Goal: Task Accomplishment & Management: Use online tool/utility

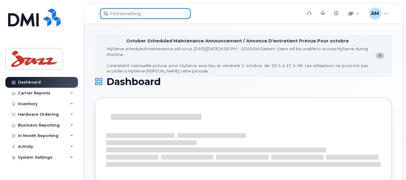
click at [119, 10] on input at bounding box center [145, 13] width 91 height 11
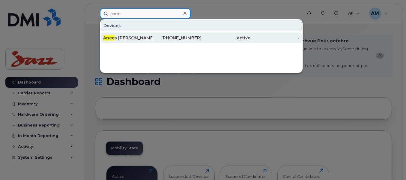
type input "anee"
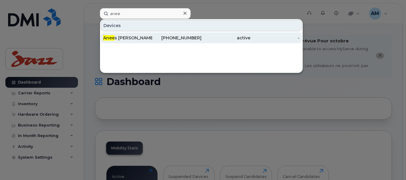
drag, startPoint x: 138, startPoint y: 36, endPoint x: 164, endPoint y: 43, distance: 26.6
click at [137, 37] on div "Anee s Munshi" at bounding box center [127, 38] width 49 height 6
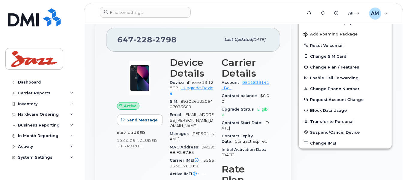
scroll to position [180, 0]
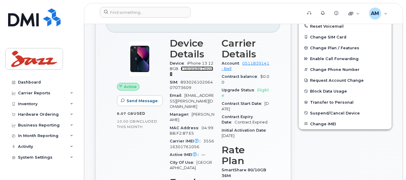
click at [204, 75] on link "+ Upgrade Device" at bounding box center [192, 71] width 44 height 10
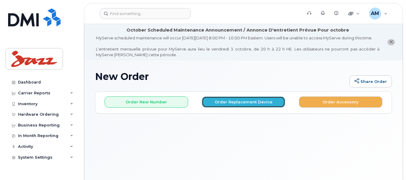
click at [212, 107] on button "Order Replacement Device" at bounding box center [243, 101] width 83 height 11
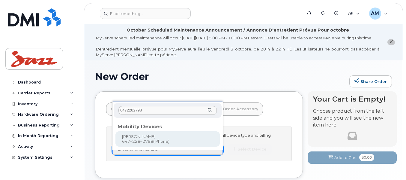
type input "6472282798"
type input "736075"
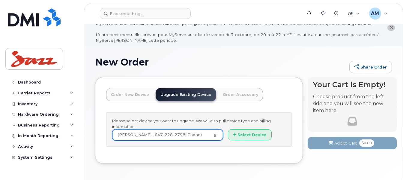
scroll to position [15, 0]
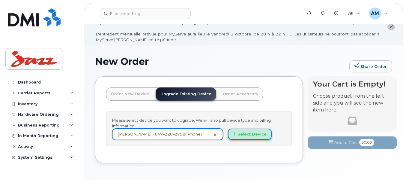
click at [259, 138] on button "Select Device" at bounding box center [250, 133] width 44 height 11
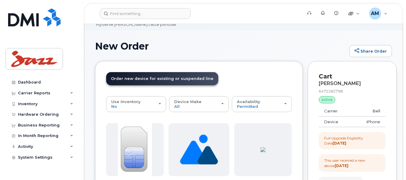
scroll to position [30, 0]
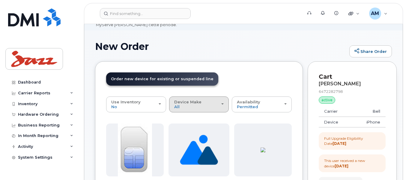
click at [213, 104] on button "Device Make All Android iPhone" at bounding box center [199, 104] width 60 height 16
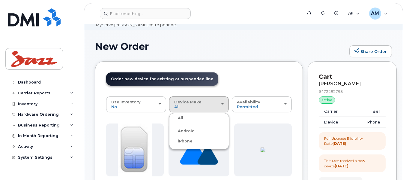
click at [183, 145] on label "iPhone" at bounding box center [182, 140] width 22 height 7
click at [0, 0] on input "iPhone" at bounding box center [0, 0] width 0 height 0
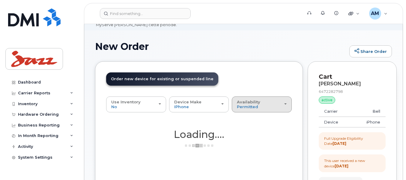
click at [240, 112] on button "Availability Permitted All" at bounding box center [262, 104] width 60 height 16
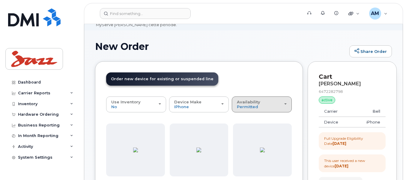
drag, startPoint x: 251, startPoint y: 114, endPoint x: 251, endPoint y: 122, distance: 7.5
click at [251, 109] on span "Permitted" at bounding box center [247, 106] width 21 height 5
click at [244, 132] on label "All" at bounding box center [240, 128] width 13 height 7
click at [0, 0] on input "All" at bounding box center [0, 0] width 0 height 0
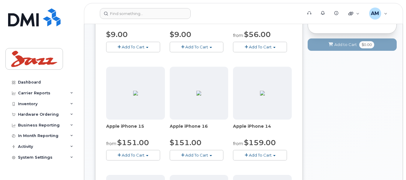
scroll to position [202, 0]
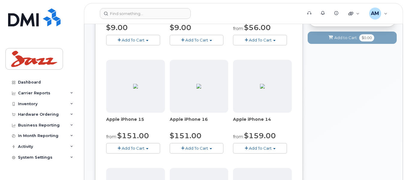
click at [196, 150] on span "Add To Cart" at bounding box center [197, 148] width 23 height 5
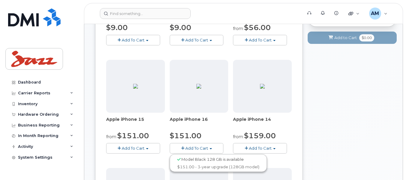
click at [198, 153] on button "Add To Cart" at bounding box center [197, 148] width 54 height 11
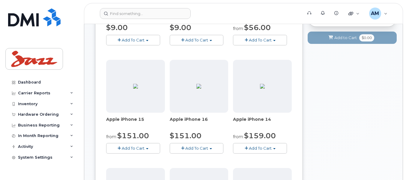
click at [200, 153] on button "Add To Cart" at bounding box center [197, 148] width 54 height 11
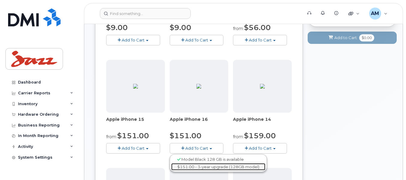
click at [202, 171] on link "$151.00 - 3-year upgrade (128GB model)" at bounding box center [218, 167] width 94 height 8
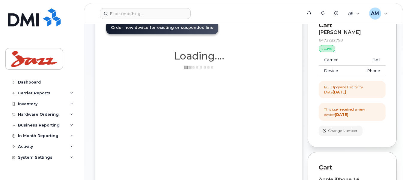
scroll to position [87, 0]
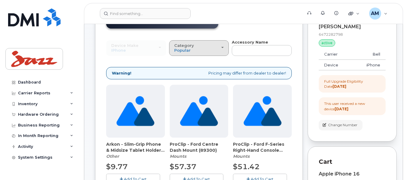
click at [221, 53] on div "Category Popular" at bounding box center [199, 47] width 50 height 9
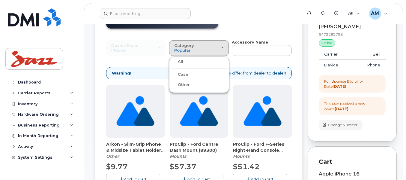
click at [184, 65] on div "All" at bounding box center [199, 61] width 57 height 7
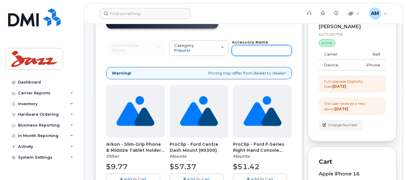
click at [249, 56] on input "text" at bounding box center [262, 50] width 60 height 11
type input "a"
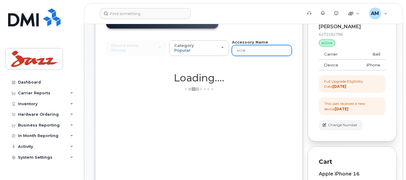
type input "scree"
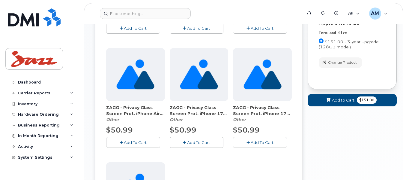
scroll to position [240, 0]
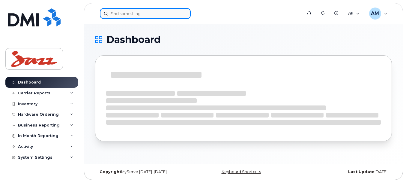
click at [126, 15] on input at bounding box center [145, 13] width 91 height 11
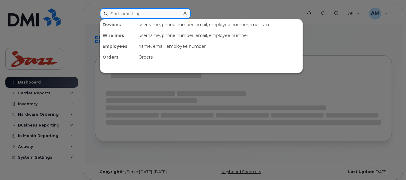
paste input "4373280975"
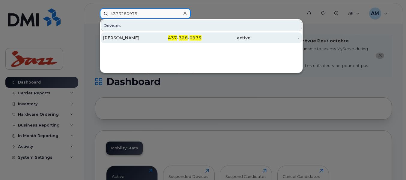
type input "4373280975"
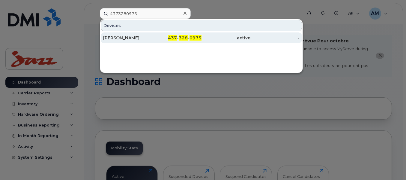
click at [133, 38] on div "Carlos Rodrigues" at bounding box center [127, 38] width 49 height 6
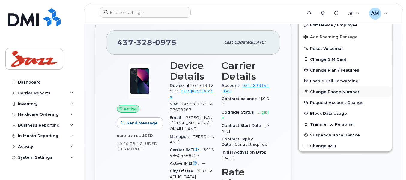
scroll to position [240, 0]
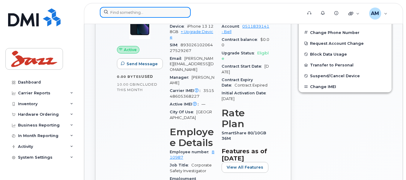
click at [119, 13] on input at bounding box center [145, 12] width 91 height 11
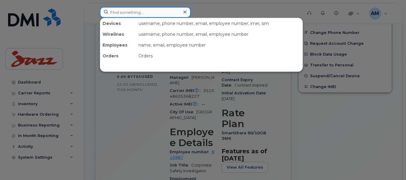
paste input "6393824351"
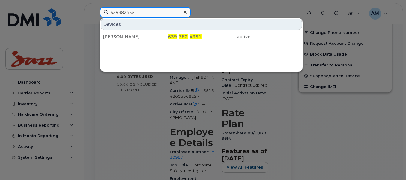
type input "6393824351"
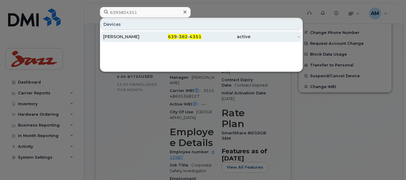
drag, startPoint x: 119, startPoint y: 29, endPoint x: 119, endPoint y: 32, distance: 3.0
click at [119, 32] on div "Beverly Shedden" at bounding box center [127, 36] width 49 height 11
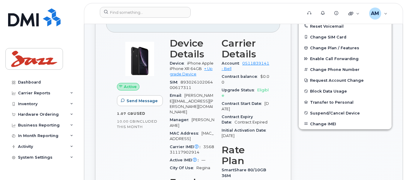
scroll to position [210, 0]
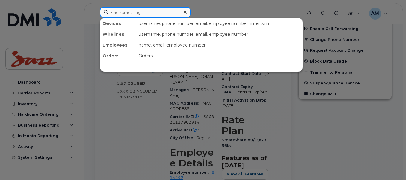
click at [159, 14] on input at bounding box center [145, 12] width 91 height 11
paste input "902-237-5416"
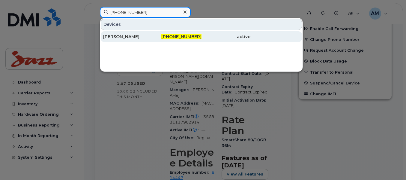
type input "902-237-5416"
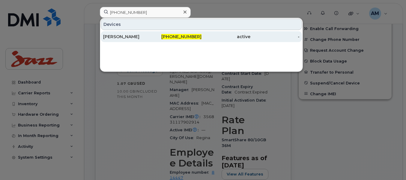
click at [151, 34] on div "[PERSON_NAME]" at bounding box center [127, 37] width 49 height 6
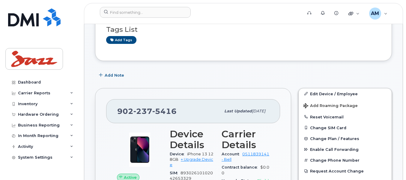
scroll to position [90, 0]
